Goal: Task Accomplishment & Management: Manage account settings

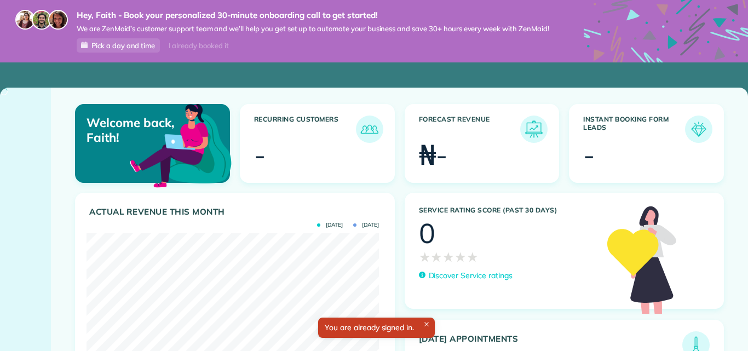
scroll to position [130, 292]
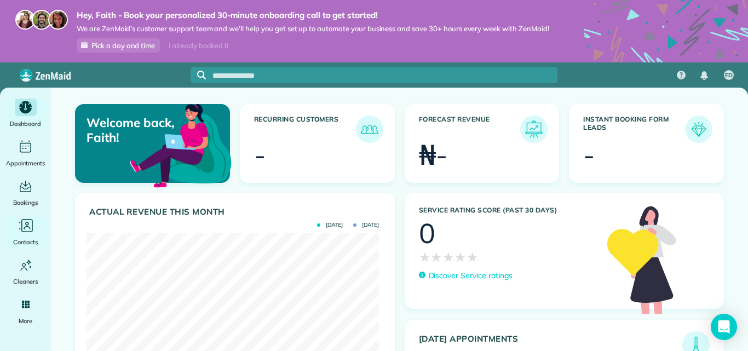
click at [36, 226] on div "Main" at bounding box center [26, 226] width 22 height 18
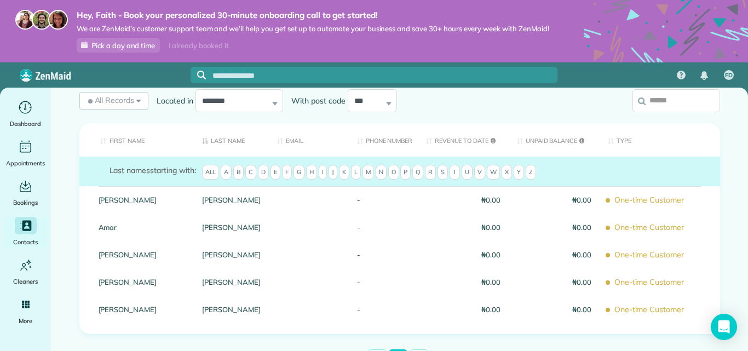
click at [26, 327] on ul "Dashboard Appointments Bookings Contacts Cleaners Invoices Payroll Reports Help…" at bounding box center [25, 251] width 51 height 304
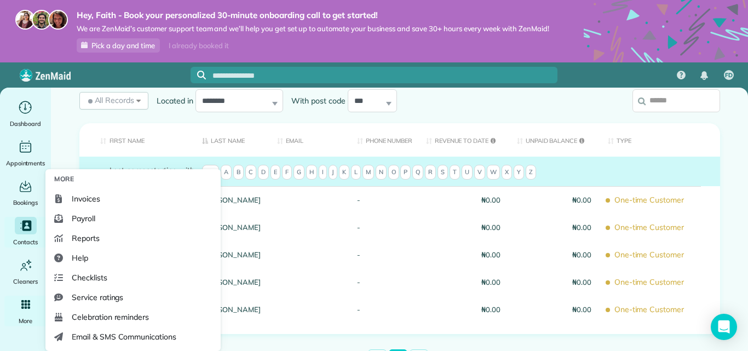
click at [27, 324] on span "More" at bounding box center [26, 320] width 14 height 11
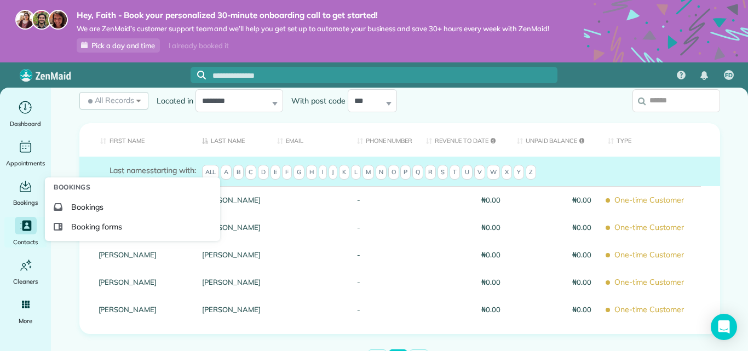
click at [90, 205] on span "Bookings" at bounding box center [87, 207] width 32 height 11
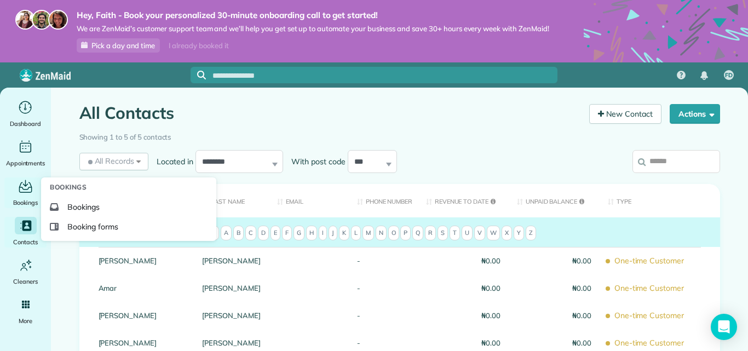
click at [19, 199] on span "Bookings" at bounding box center [25, 202] width 25 height 11
